Goal: Transaction & Acquisition: Obtain resource

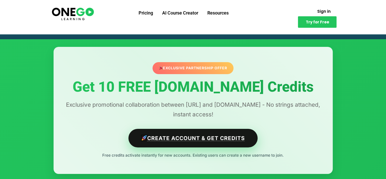
click at [198, 141] on link "Create Account & Get Credits" at bounding box center [192, 137] width 129 height 19
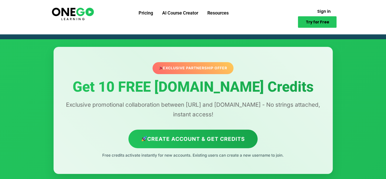
click at [321, 20] on span "Try for Free" at bounding box center [317, 22] width 23 height 4
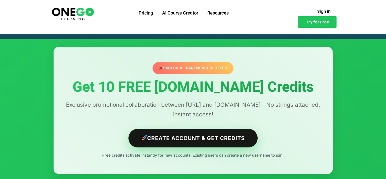
click at [192, 137] on link "Create Account & Get Credits" at bounding box center [192, 137] width 129 height 19
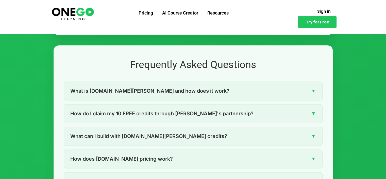
scroll to position [677, 0]
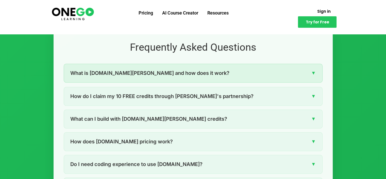
click at [120, 74] on span "What is Lovable.dev and how does it work?" at bounding box center [149, 73] width 159 height 8
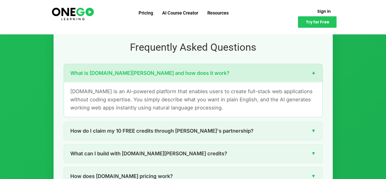
click at [120, 74] on span "What is Lovable.dev and how does it work?" at bounding box center [149, 73] width 159 height 8
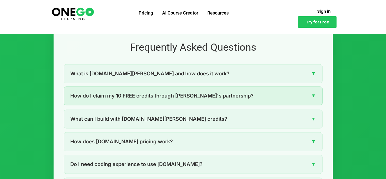
click at [128, 94] on span "How do I claim my 10 FREE credits through ONEGO's partnership?" at bounding box center [161, 95] width 183 height 8
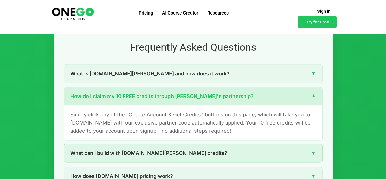
click at [205, 153] on div "What can I build with Lovable.dev credits? ▼" at bounding box center [193, 152] width 259 height 18
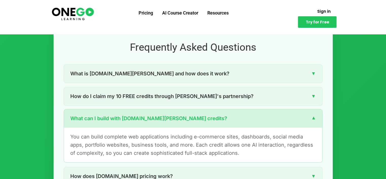
click at [206, 120] on div "What can I build with Lovable.dev credits? ▼" at bounding box center [193, 118] width 259 height 18
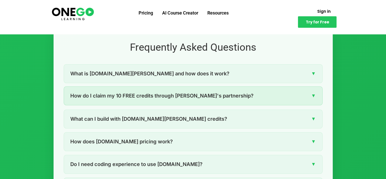
click at [212, 100] on div "How do I claim my 10 FREE credits through ONEGO's partnership? ▼" at bounding box center [193, 95] width 259 height 18
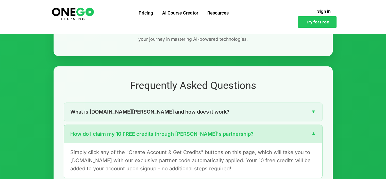
scroll to position [624, 0]
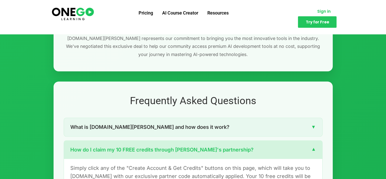
click at [317, 13] on span "Sign in" at bounding box center [323, 11] width 13 height 4
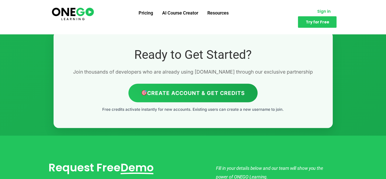
scroll to position [1212, 0]
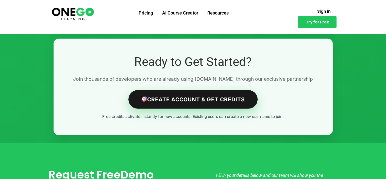
click at [194, 93] on link "Create Account & Get Credits" at bounding box center [192, 99] width 129 height 19
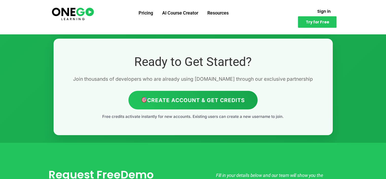
click at [323, 20] on span "Try for Free" at bounding box center [317, 22] width 23 height 4
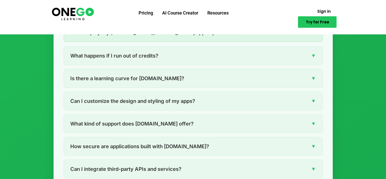
scroll to position [997, 0]
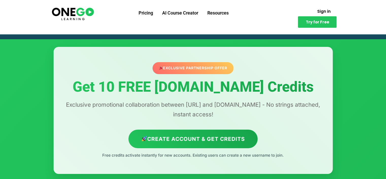
click at [72, 12] on img at bounding box center [73, 13] width 44 height 14
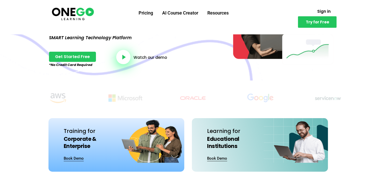
scroll to position [104, 0]
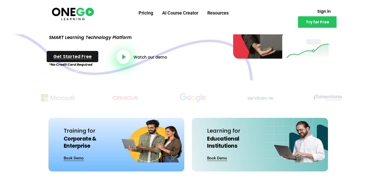
click at [66, 54] on span "Get Started Free" at bounding box center [72, 56] width 38 height 5
